Goal: Task Accomplishment & Management: Manage account settings

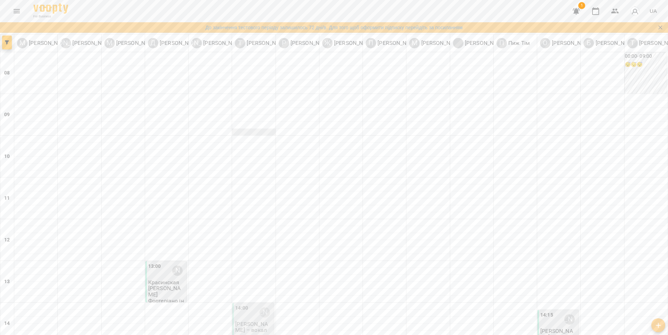
scroll to position [264, 0]
type input "**********"
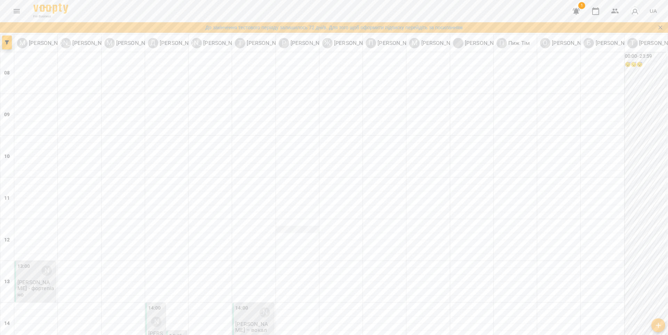
scroll to position [145, 0]
click at [41, 279] on p "[PERSON_NAME] - фортепіано" at bounding box center [35, 288] width 37 height 18
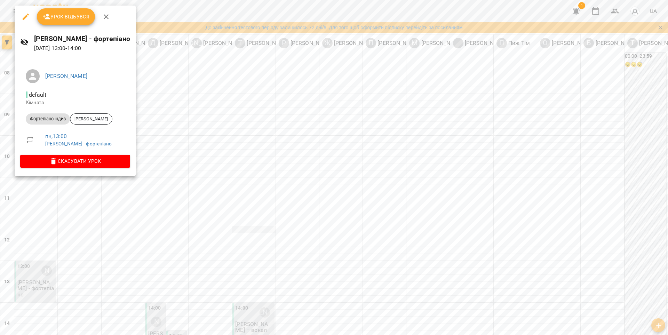
click at [257, 85] on div at bounding box center [334, 167] width 668 height 335
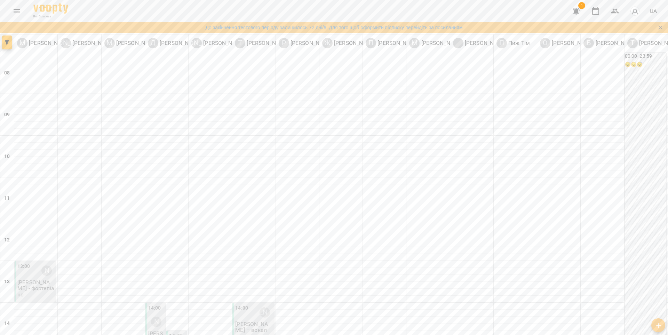
type input "**********"
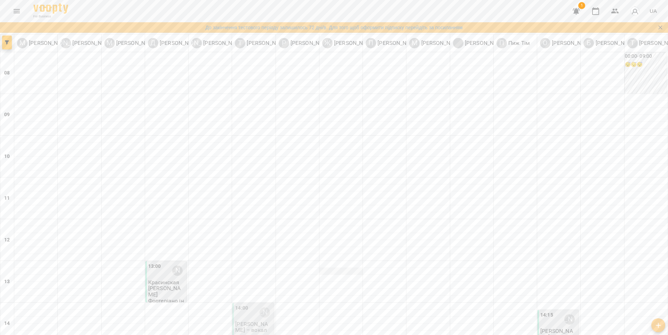
scroll to position [133, 0]
type input "**********"
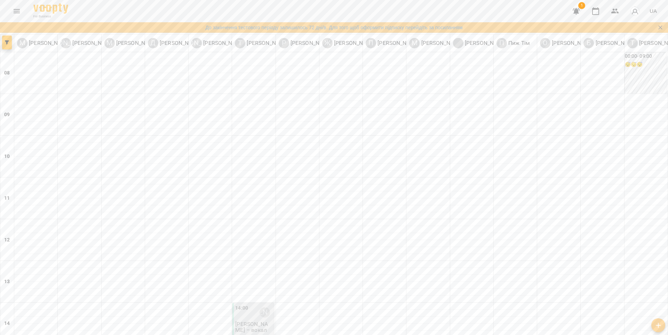
type input "**********"
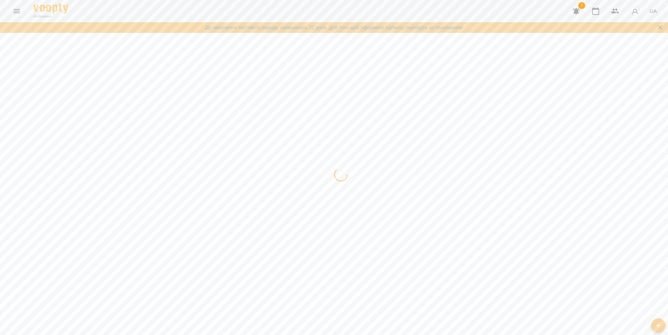
click at [379, 34] on div at bounding box center [334, 34] width 668 height 0
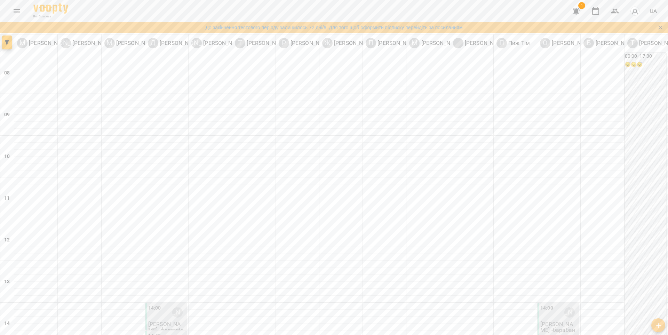
scroll to position [247, 0]
click at [581, 9] on button "button" at bounding box center [576, 11] width 17 height 17
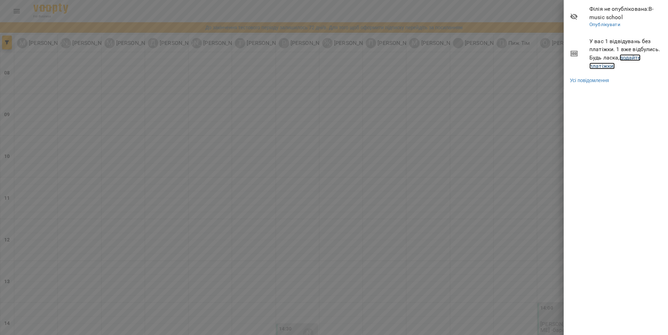
click at [605, 65] on link "додайте платіжки!" at bounding box center [614, 61] width 51 height 15
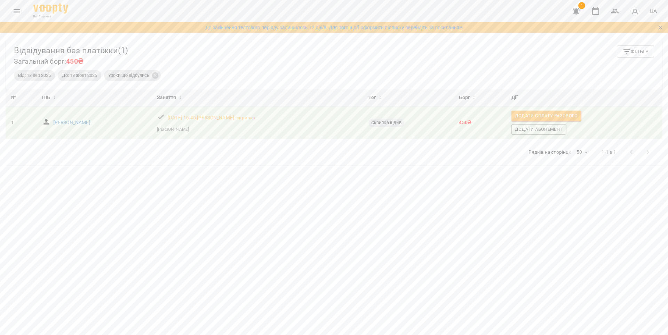
click at [578, 9] on icon "button" at bounding box center [576, 11] width 8 height 8
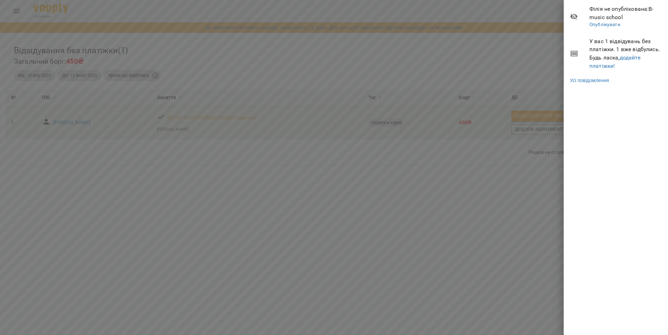
click at [381, 55] on div at bounding box center [334, 167] width 668 height 335
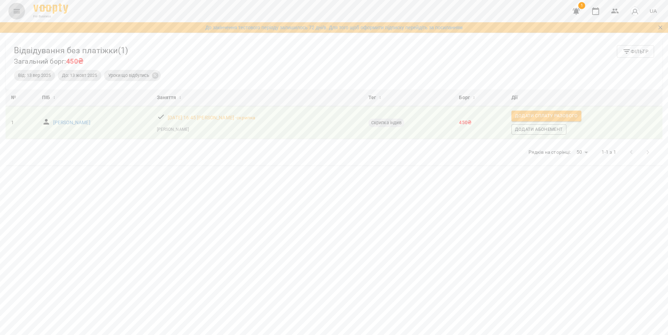
click at [19, 10] on icon "Menu" at bounding box center [17, 11] width 8 height 8
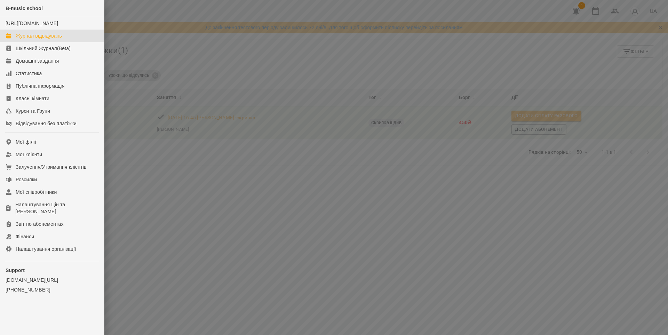
click at [25, 39] on div "Журнал відвідувань" at bounding box center [39, 35] width 46 height 7
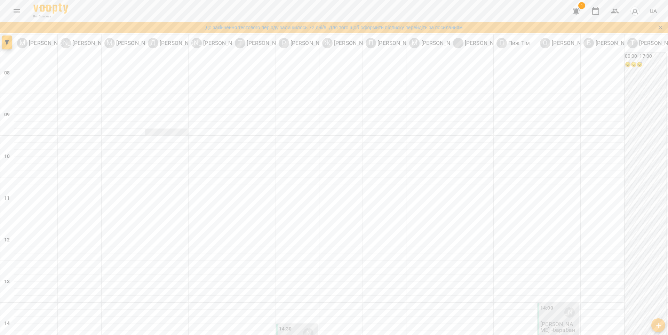
scroll to position [13, 0]
type input "**********"
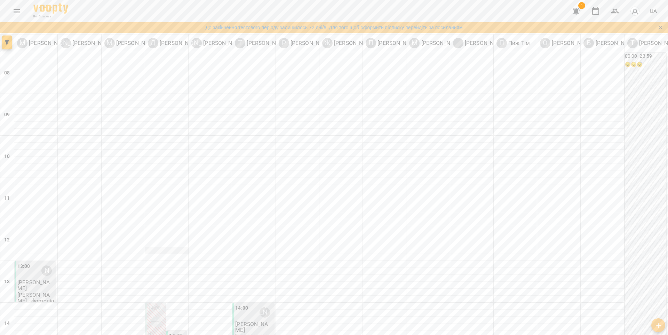
scroll to position [202, 0]
type input "**********"
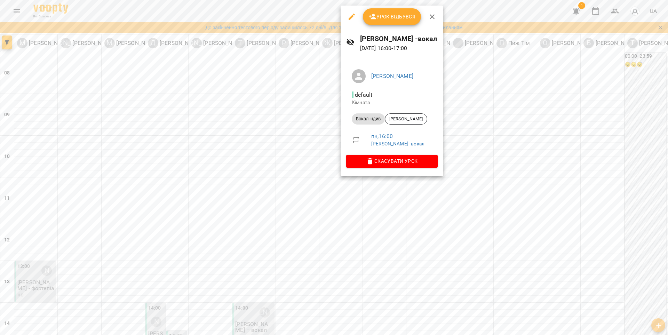
click at [436, 17] on button "button" at bounding box center [432, 16] width 17 height 17
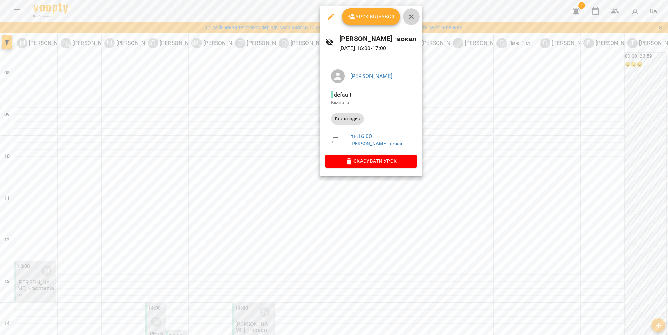
click at [412, 15] on icon "button" at bounding box center [411, 16] width 5 height 5
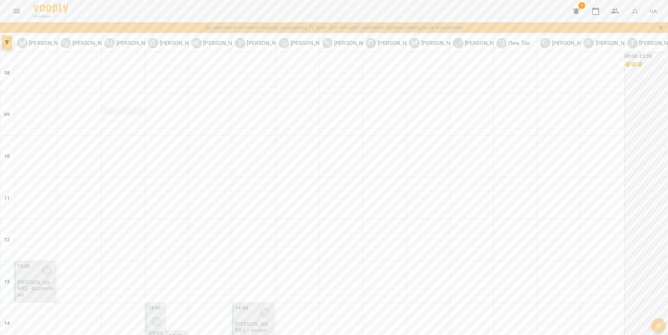
scroll to position [123, 0]
click at [35, 263] on div "13:00 [PERSON_NAME]" at bounding box center [35, 271] width 37 height 16
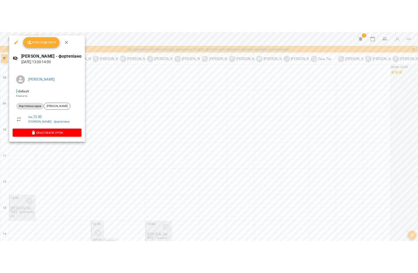
scroll to position [108, 0]
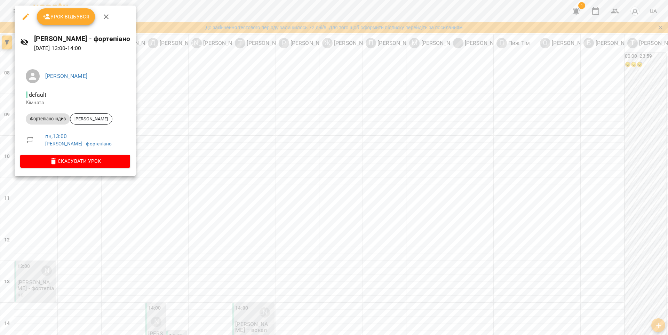
click at [177, 164] on div at bounding box center [334, 167] width 668 height 335
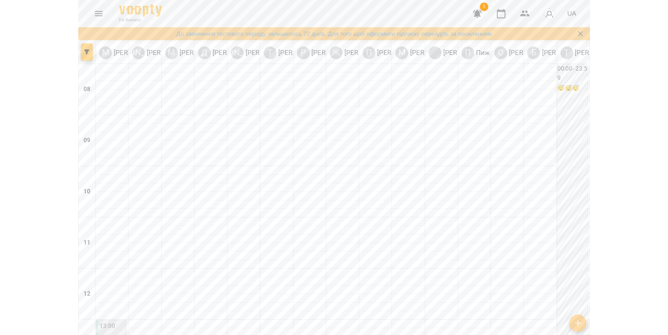
scroll to position [109, 0]
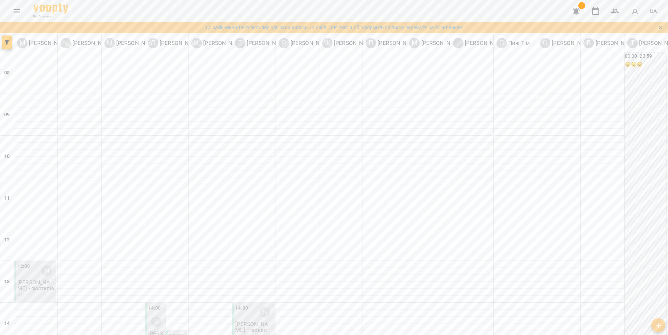
click at [27, 263] on div "13:00" at bounding box center [23, 271] width 13 height 16
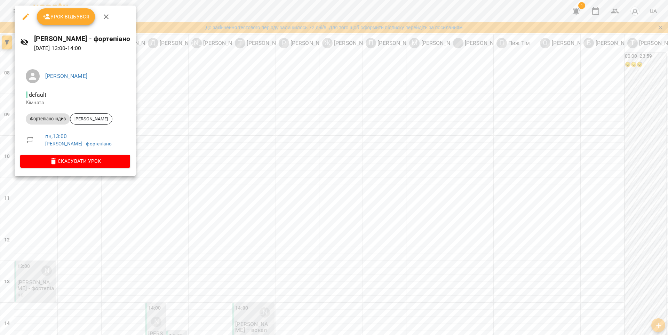
click at [200, 141] on div at bounding box center [334, 167] width 668 height 335
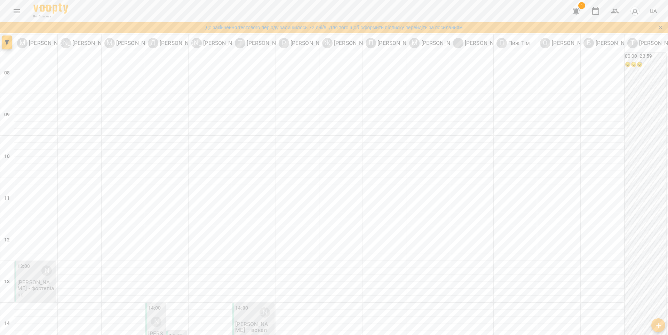
scroll to position [209, 0]
click at [578, 15] on icon "button" at bounding box center [576, 11] width 8 height 8
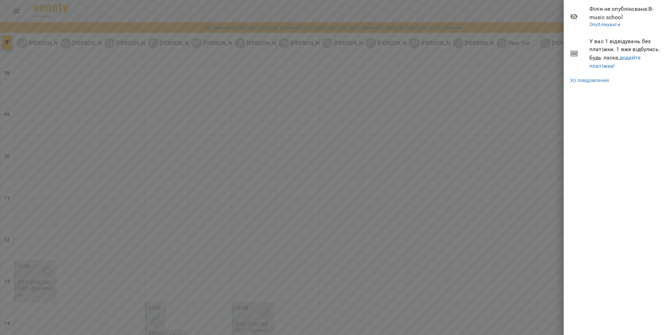
click at [548, 54] on div at bounding box center [334, 167] width 668 height 335
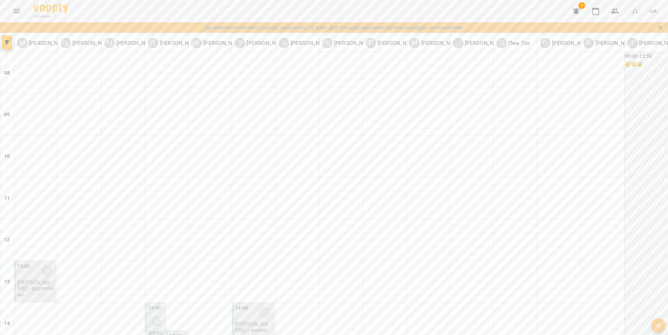
scroll to position [207, 0]
click at [24, 279] on p "[PERSON_NAME] - фортепіано" at bounding box center [35, 288] width 37 height 18
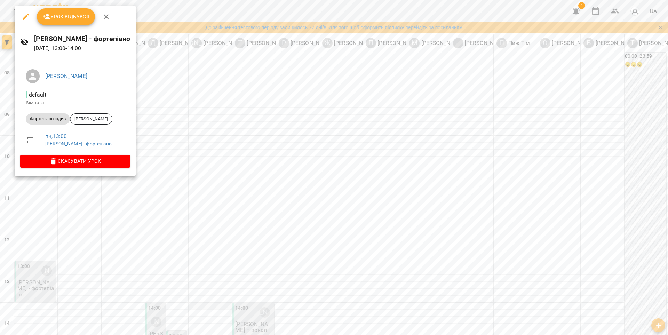
click at [196, 99] on div at bounding box center [334, 167] width 668 height 335
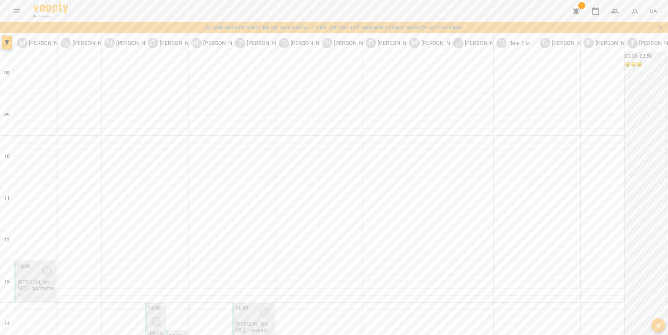
click at [153, 314] on div "[PERSON_NAME]" at bounding box center [156, 322] width 16 height 16
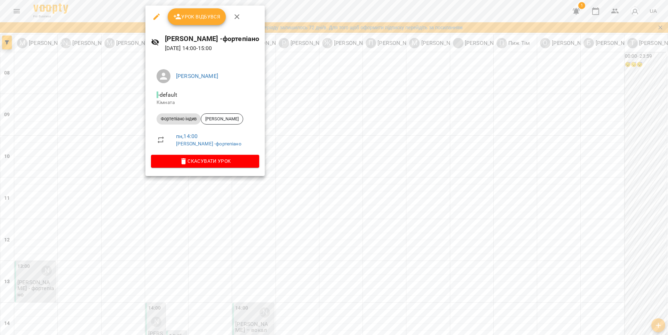
click at [129, 103] on div at bounding box center [334, 167] width 668 height 335
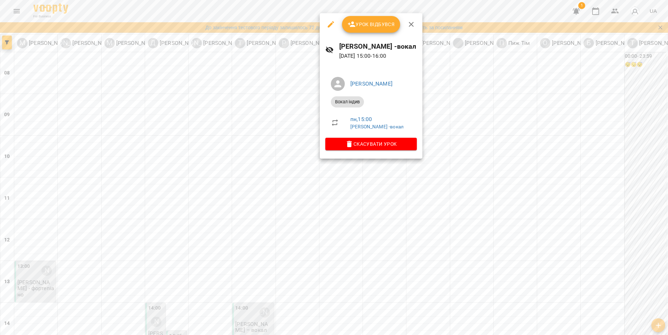
click at [425, 169] on div at bounding box center [334, 167] width 668 height 335
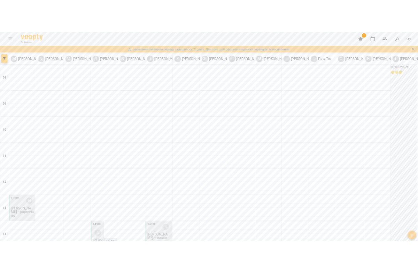
scroll to position [185, 0]
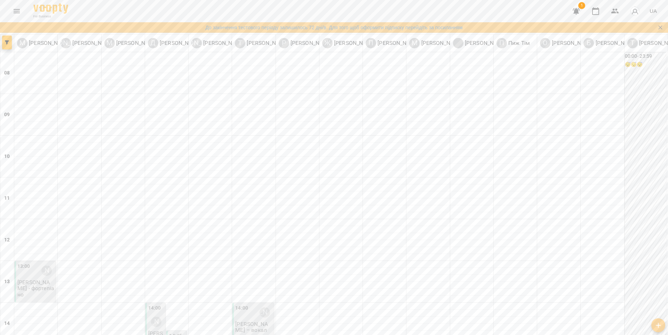
click at [159, 314] on div "[PERSON_NAME]" at bounding box center [156, 322] width 16 height 16
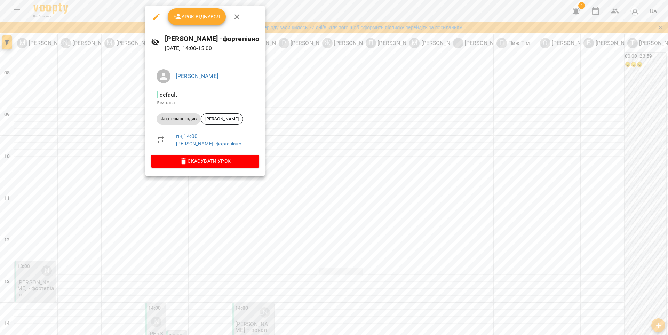
click at [342, 84] on div at bounding box center [334, 167] width 668 height 335
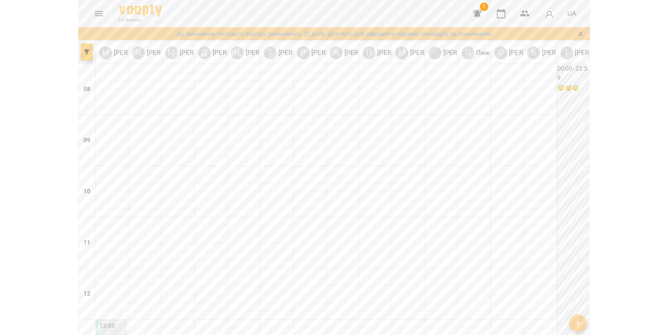
scroll to position [167, 0]
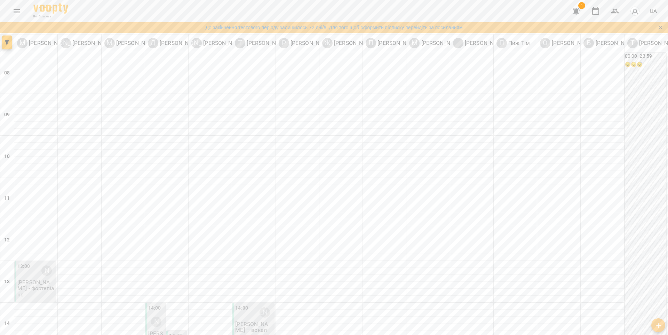
click at [159, 314] on div "[PERSON_NAME]" at bounding box center [156, 322] width 16 height 16
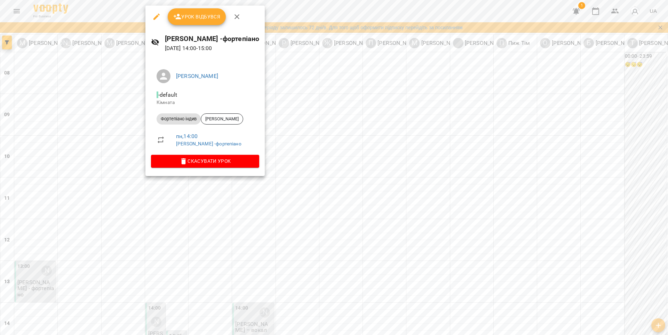
click at [205, 19] on span "Урок відбувся" at bounding box center [196, 17] width 47 height 8
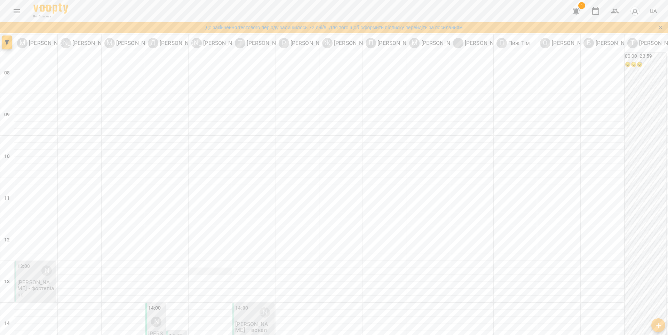
scroll to position [182, 0]
click at [251, 304] on div "14:00 [PERSON_NAME]" at bounding box center [253, 312] width 37 height 16
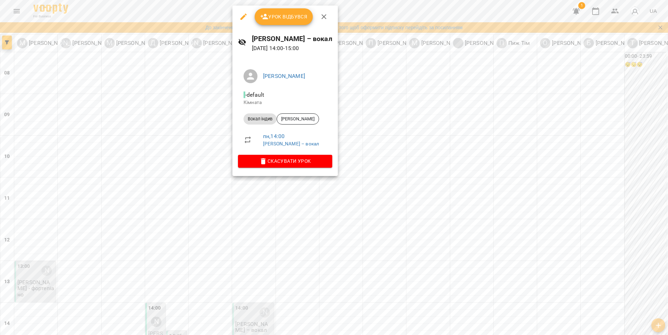
click at [370, 95] on div at bounding box center [334, 167] width 668 height 335
